Goal: Transaction & Acquisition: Obtain resource

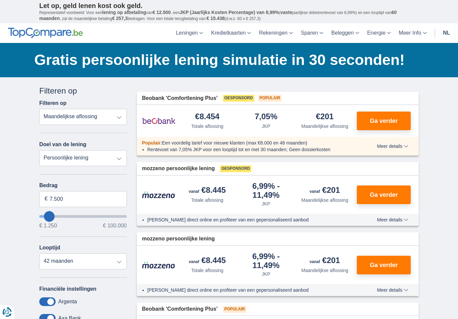
select select "vehicleLoan"
select select "3-4"
type input "15.000"
type input "15250"
select select "60"
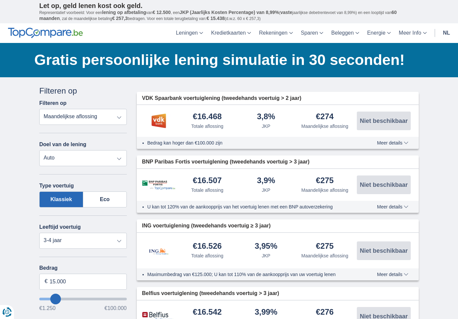
select select "apr+"
click at [49, 243] on select "Nieuw 0-1 jaar 1-2 jaar 2-3 jaar 3-4 jaar 4-5 jaar 5+ jaar" at bounding box center [83, 241] width 88 height 16
select select "0-1"
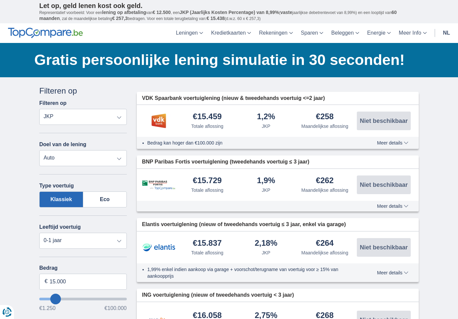
click at [406, 142] on span "Meer details" at bounding box center [393, 143] width 31 height 5
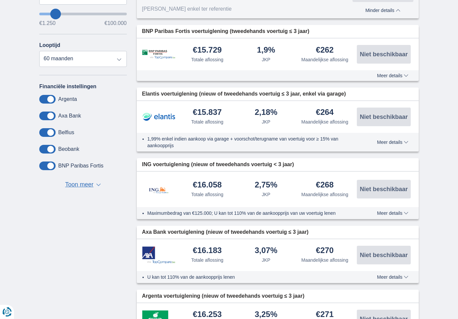
scroll to position [292, 0]
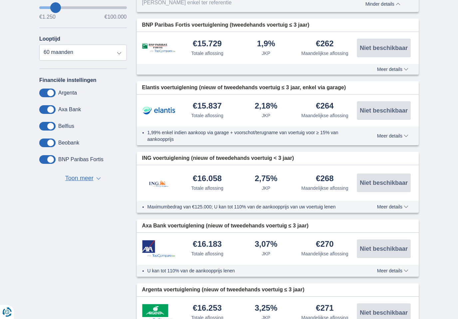
click at [396, 201] on div "Maximumbedrag van €125.000; U kan tot 110% van de aankoopprijs van uw voertuig …" at bounding box center [278, 207] width 283 height 12
click at [397, 205] on span "Meer details" at bounding box center [393, 207] width 31 height 5
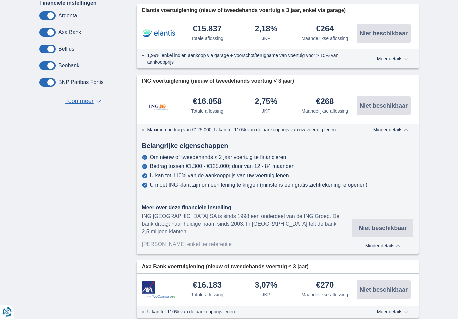
scroll to position [369, 0]
click at [165, 97] on img at bounding box center [158, 106] width 33 height 22
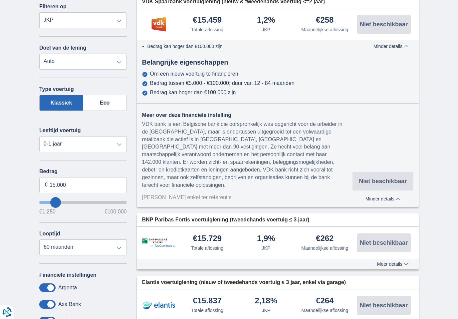
scroll to position [104, 0]
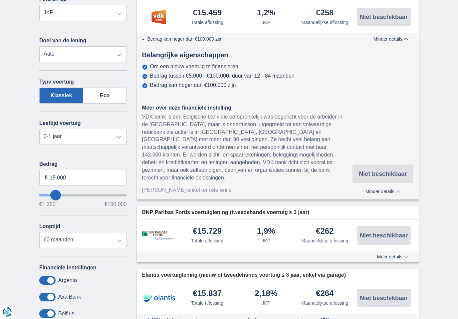
click at [408, 255] on span "Meer details" at bounding box center [393, 257] width 31 height 5
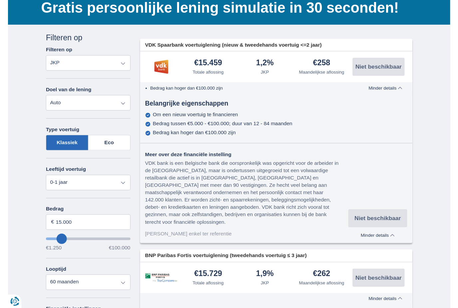
scroll to position [0, 0]
